Goal: Transaction & Acquisition: Purchase product/service

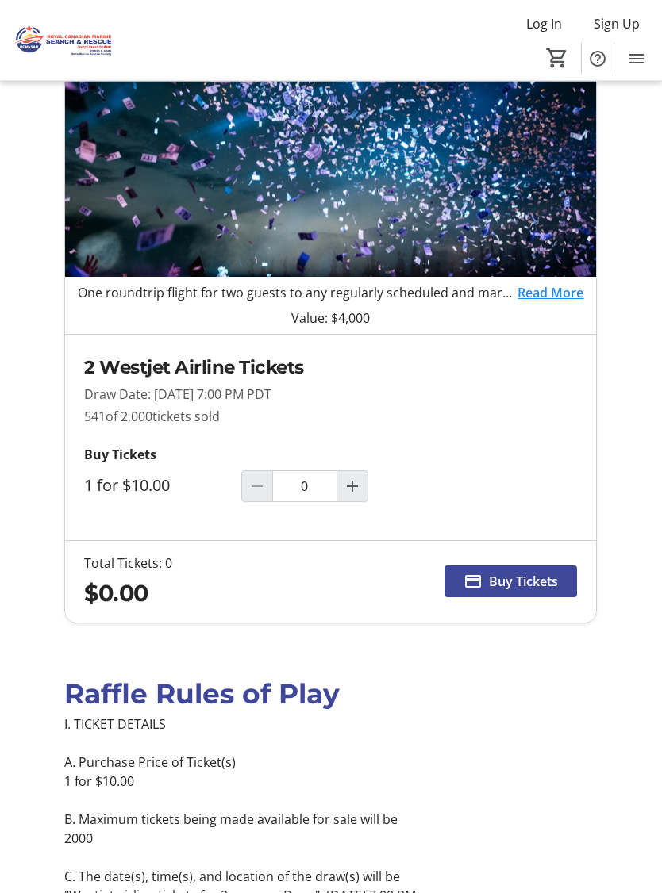
scroll to position [195, 0]
click at [362, 484] on mat-icon "Increment by one" at bounding box center [352, 486] width 19 height 19
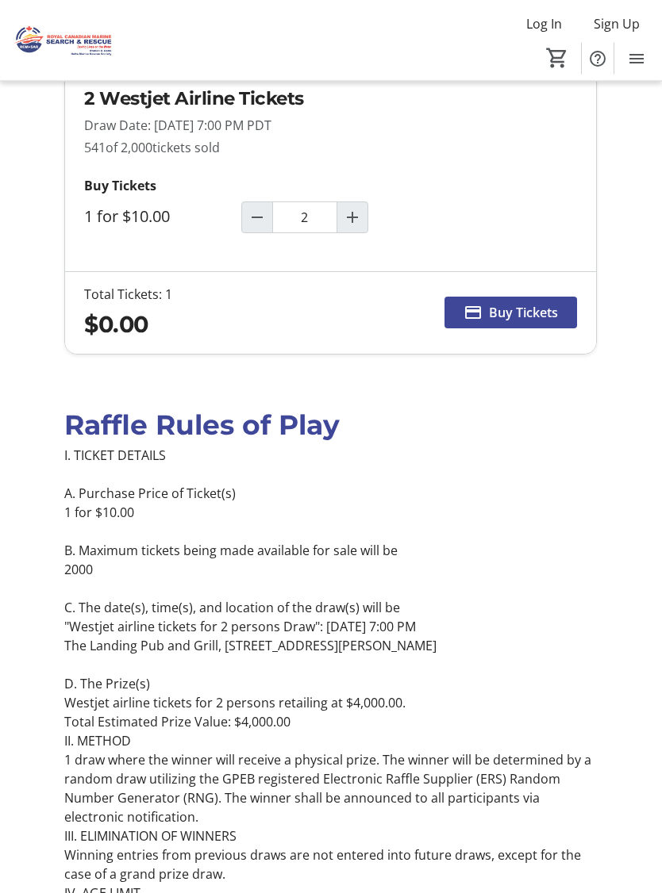
type input "1"
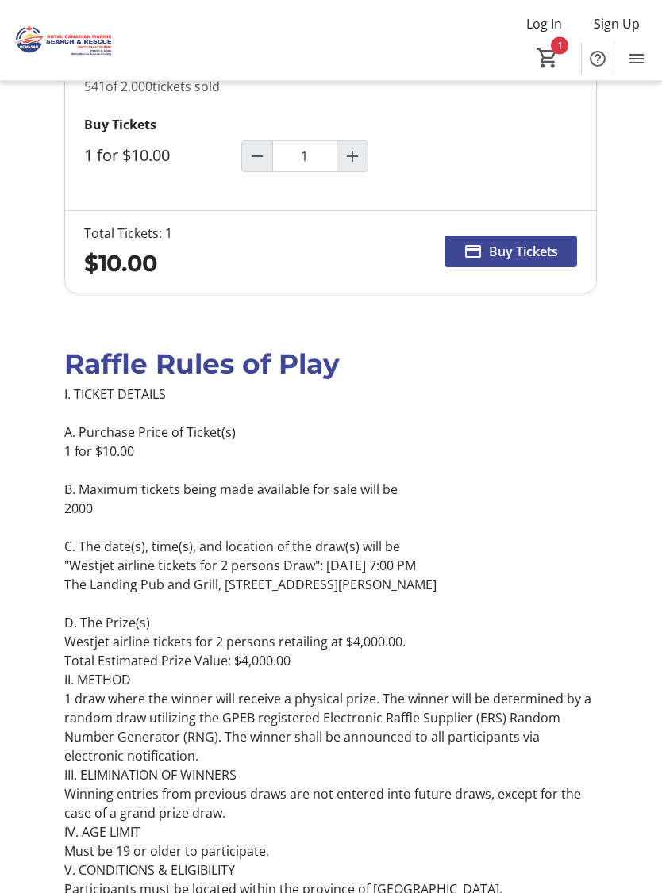
scroll to position [525, 0]
click at [526, 259] on span "Buy Tickets" at bounding box center [523, 251] width 69 height 19
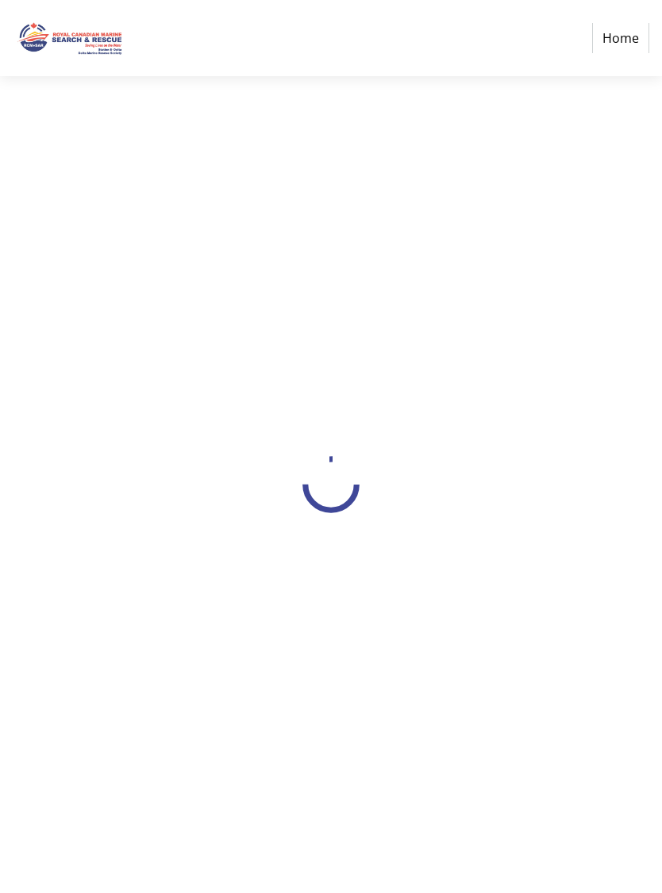
select select "CA"
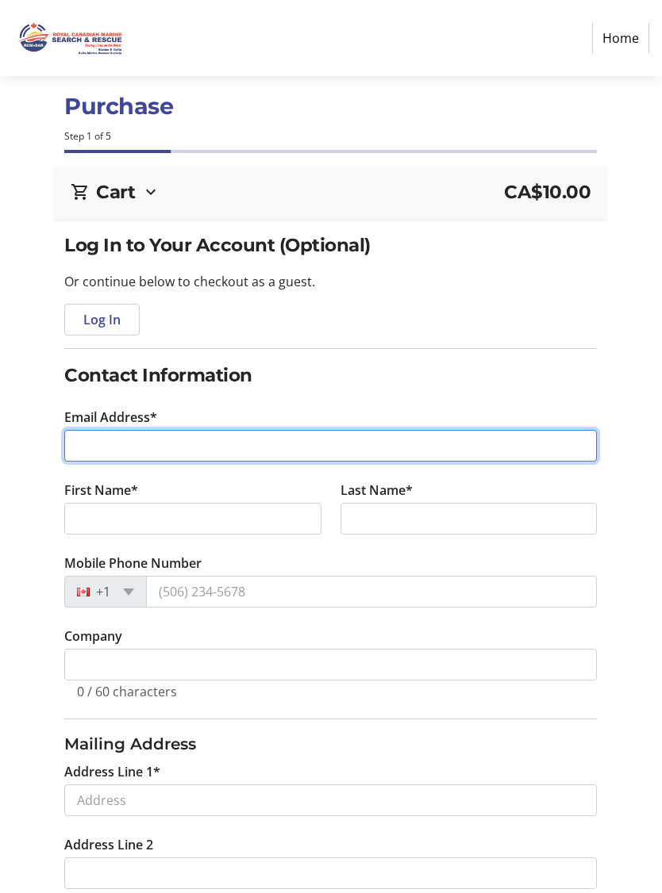
click at [167, 445] on input "Email Address*" at bounding box center [330, 446] width 532 height 32
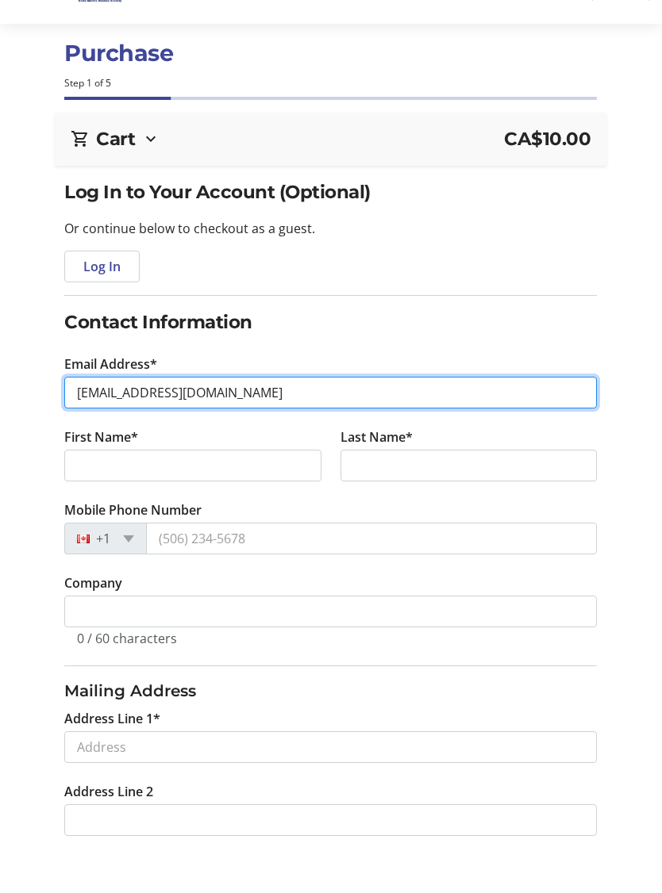
type input "[EMAIL_ADDRESS][DOMAIN_NAME]"
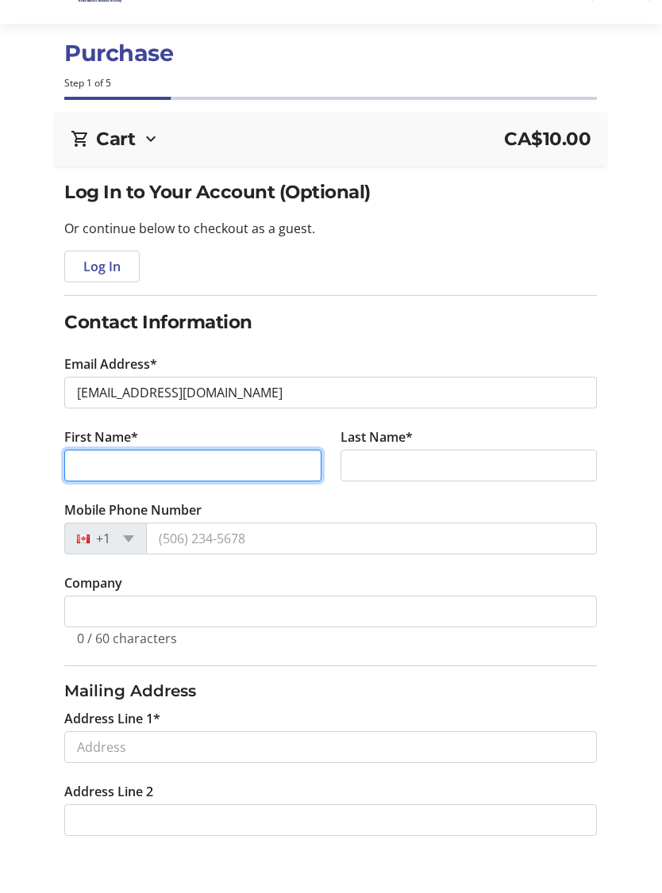
click at [193, 503] on input "First Name*" at bounding box center [192, 519] width 257 height 32
type input "[PERSON_NAME]"
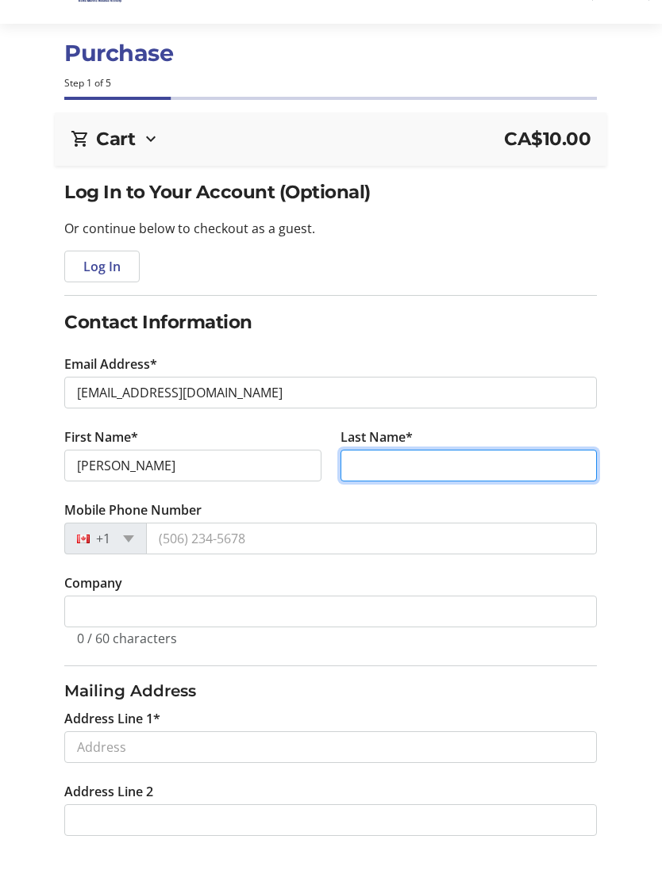
type input "[PERSON_NAME]"
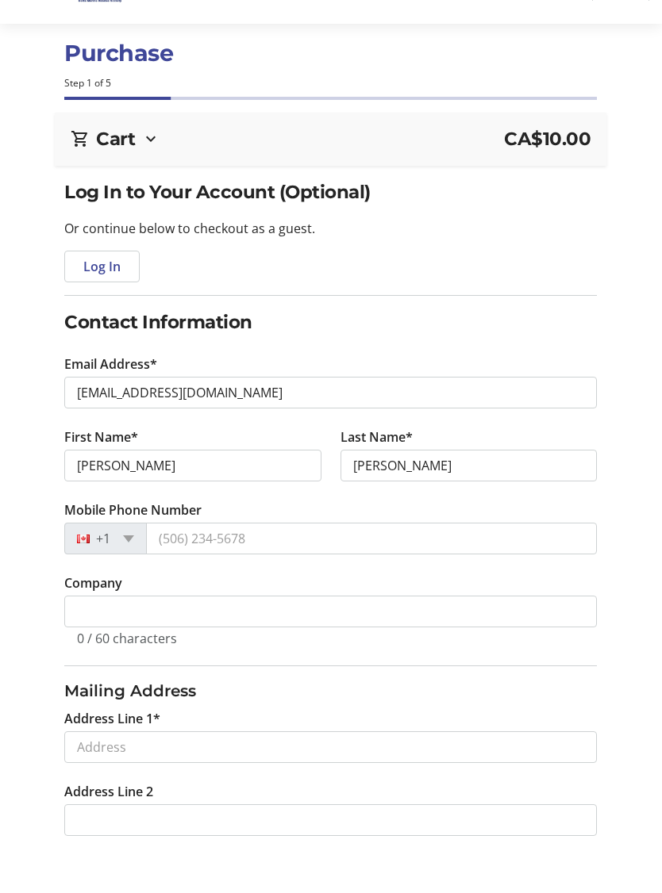
scroll to position [53, 0]
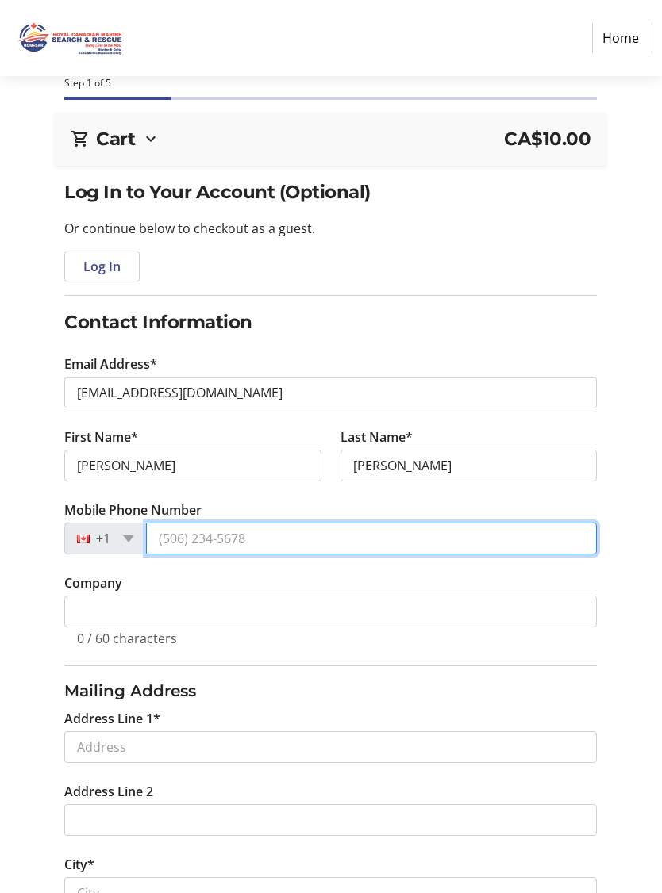
click at [267, 540] on input "Mobile Phone Number" at bounding box center [371, 539] width 451 height 32
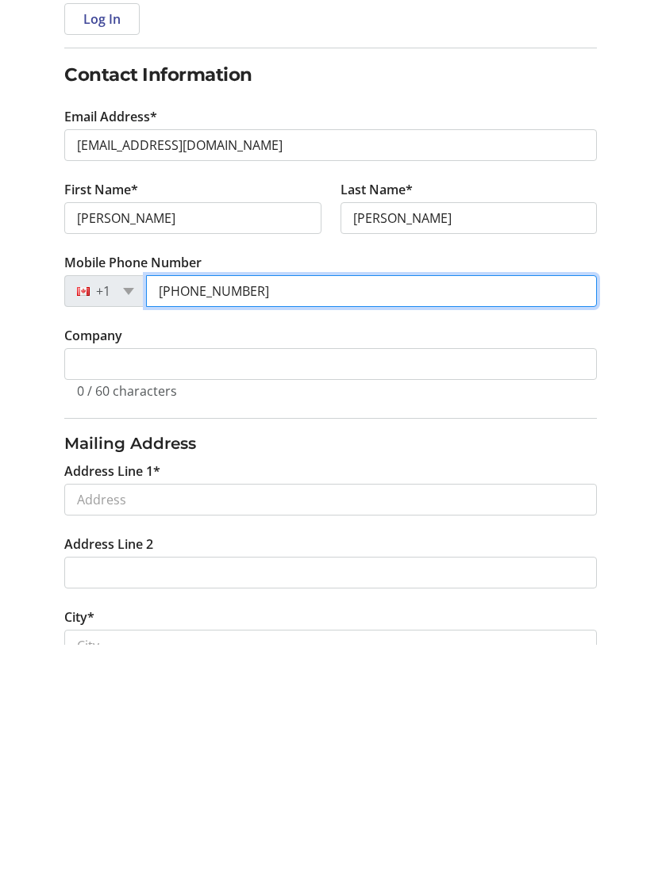
type input "[PHONE_NUMBER]"
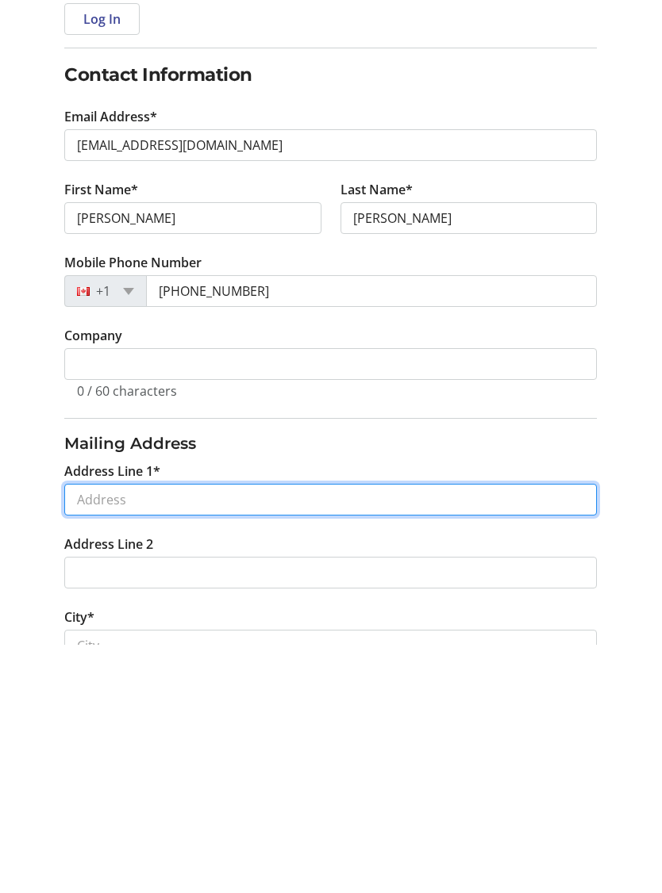
click at [158, 732] on input "Address Line 1*" at bounding box center [330, 748] width 532 height 32
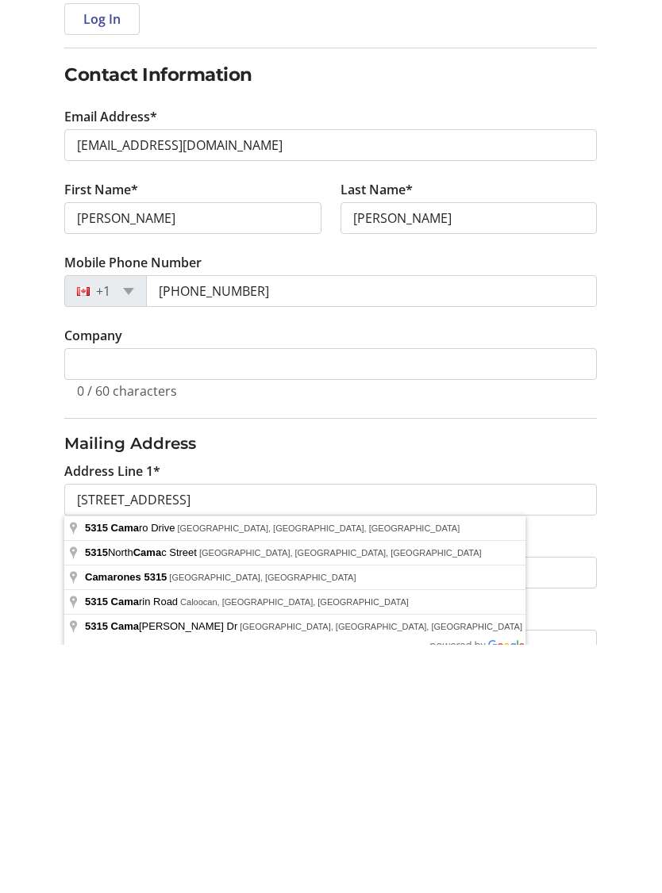
type input "[STREET_ADDRESS]"
type input "Delta"
select select "BC"
type input "V4M 2C1"
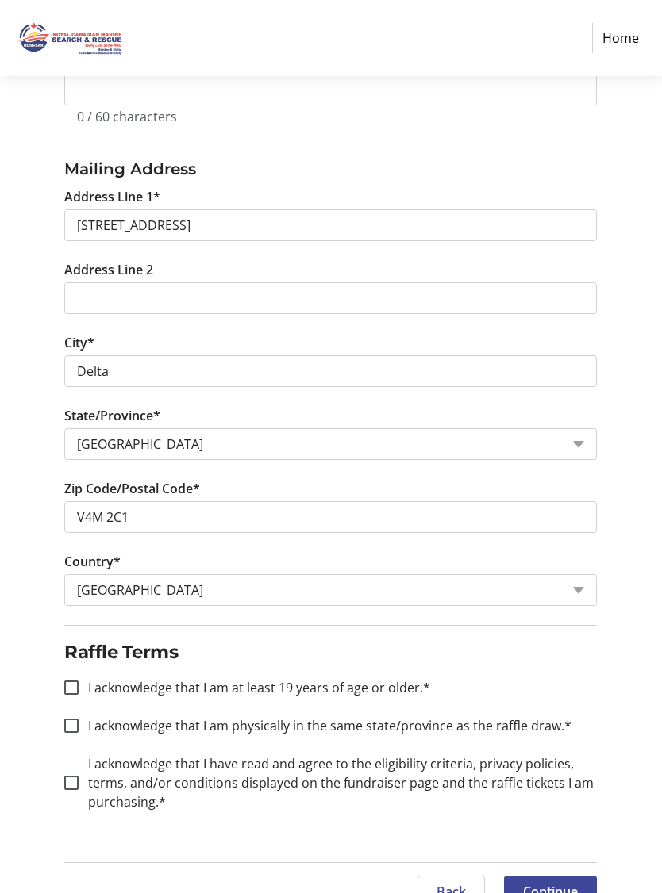
scroll to position [582, 0]
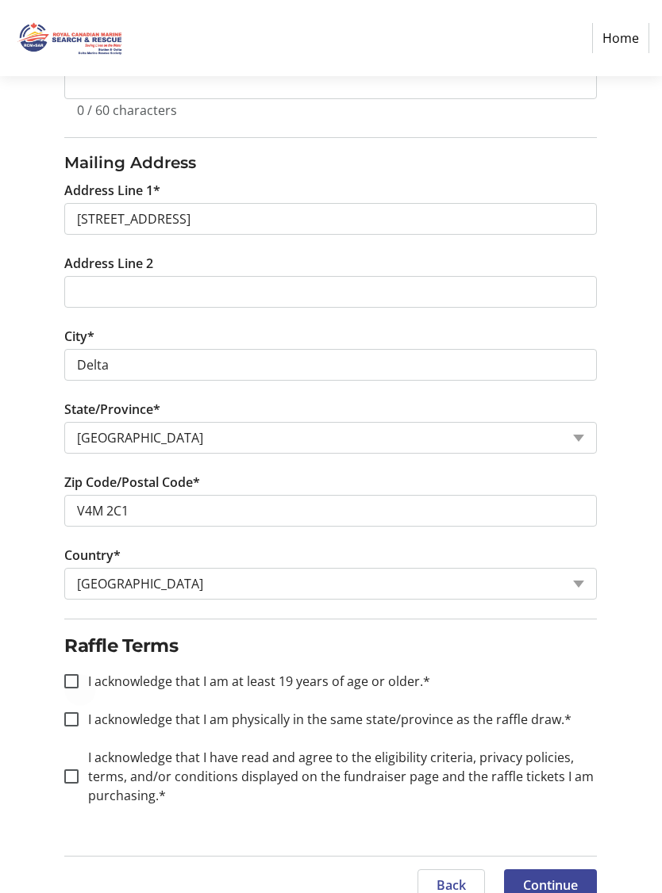
click at [80, 686] on div at bounding box center [71, 682] width 38 height 38
checkbox input "true"
click at [81, 721] on div at bounding box center [71, 720] width 38 height 38
checkbox input "true"
click at [79, 781] on div at bounding box center [71, 777] width 38 height 38
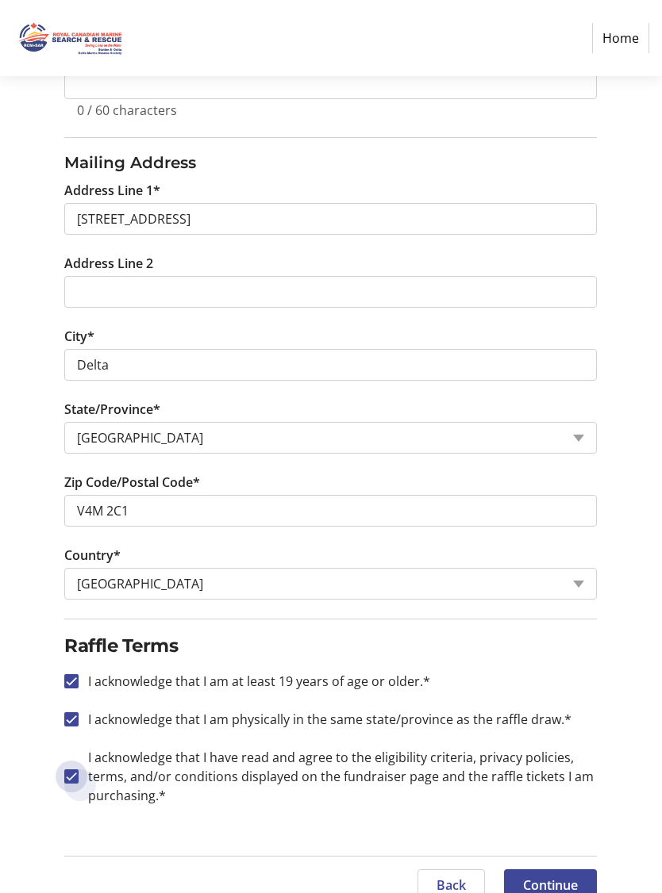
checkbox input "true"
click at [547, 881] on span "Continue" at bounding box center [550, 885] width 55 height 19
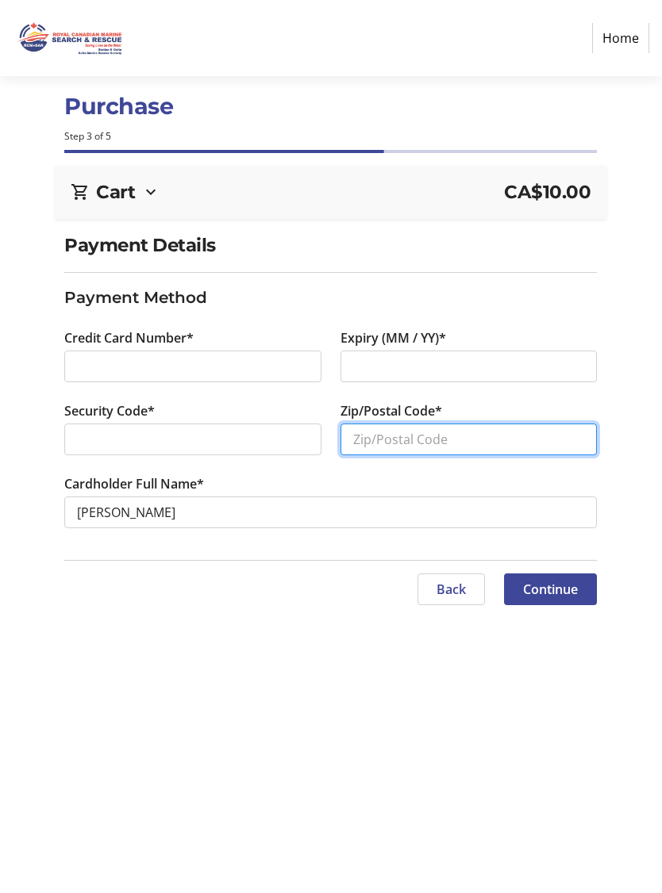
click at [438, 437] on input "Zip/Postal Code*" at bounding box center [468, 440] width 257 height 32
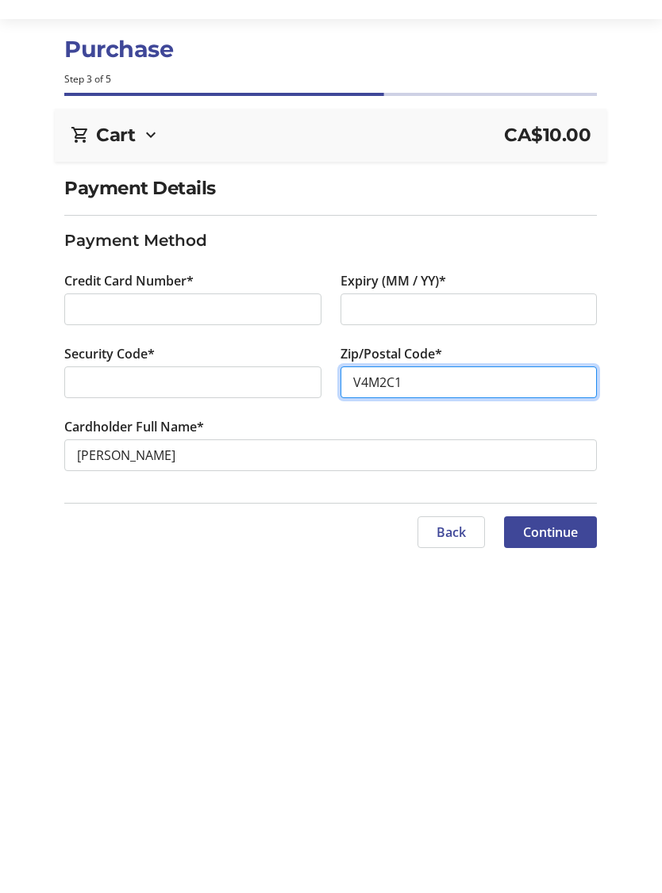
type input "V4M2C1"
click at [541, 580] on span "Continue" at bounding box center [550, 589] width 55 height 19
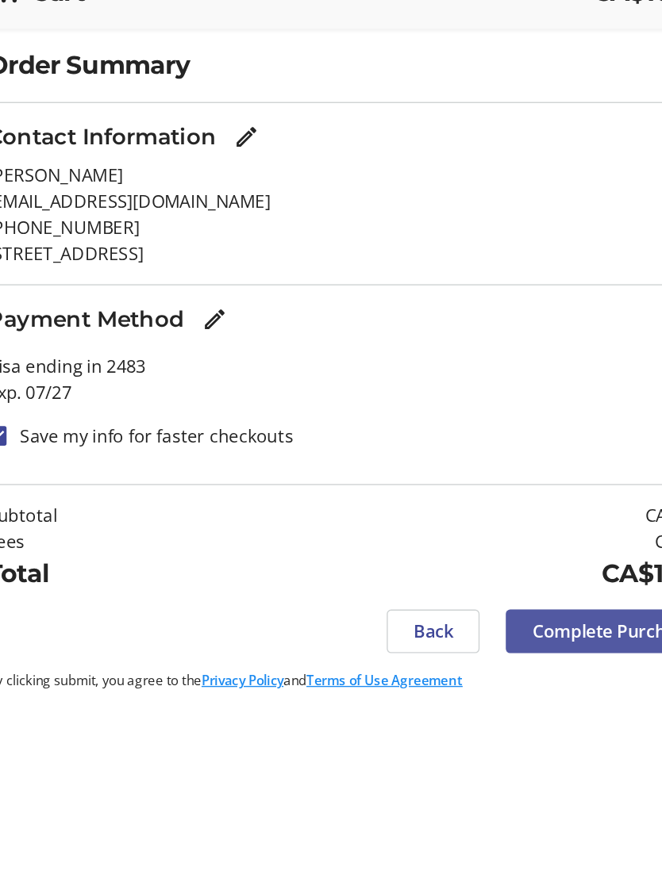
click at [460, 647] on span "Complete Purchase" at bounding box center [518, 656] width 117 height 19
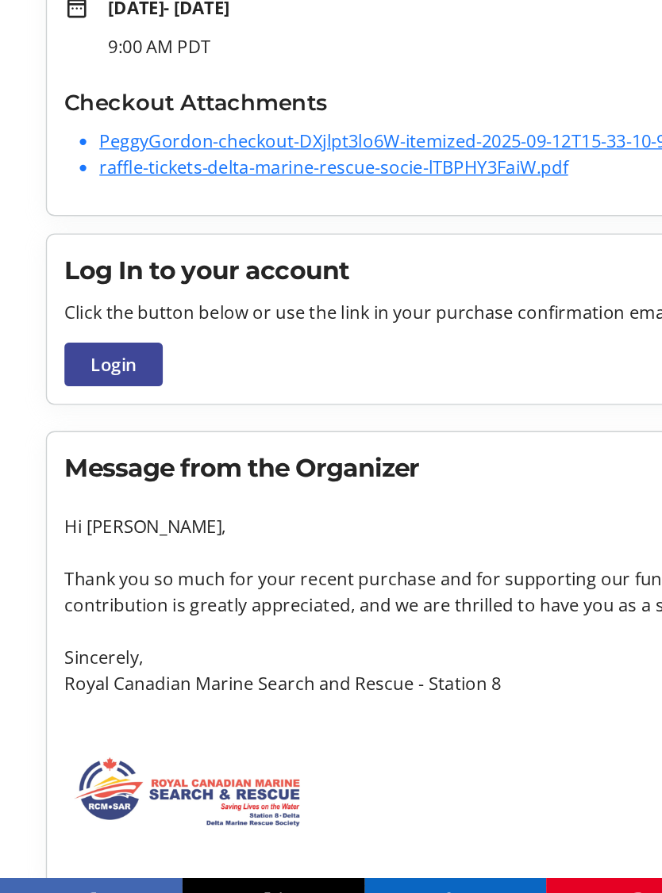
scroll to position [106, 0]
